Goal: Check status

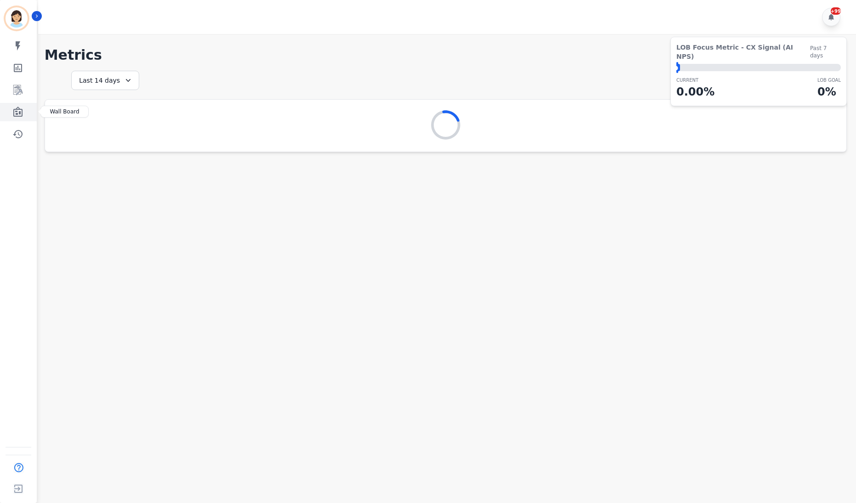
click at [26, 107] on link "Sidebar" at bounding box center [18, 112] width 35 height 18
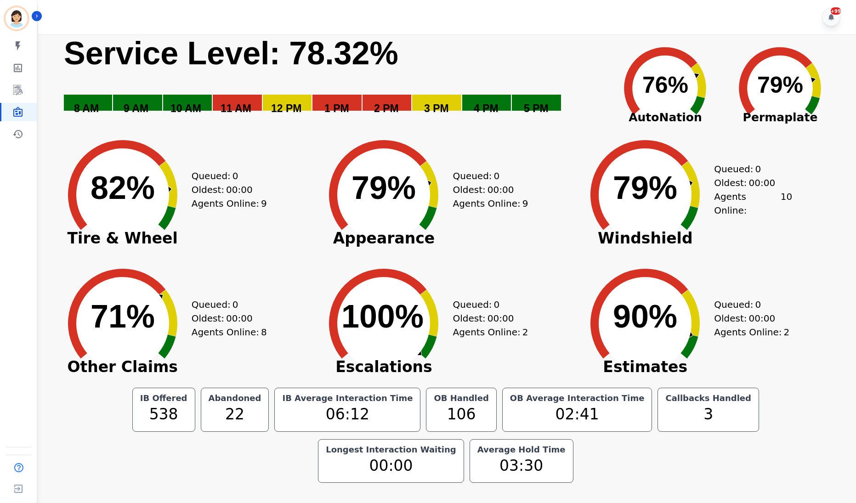
click at [288, 335] on div "Created with Highcharts 10.3.3 71% ​ 71% Other Claims Queued: 0 Oldest: 00:00 A…" at bounding box center [184, 316] width 261 height 129
